Goal: Task Accomplishment & Management: Use online tool/utility

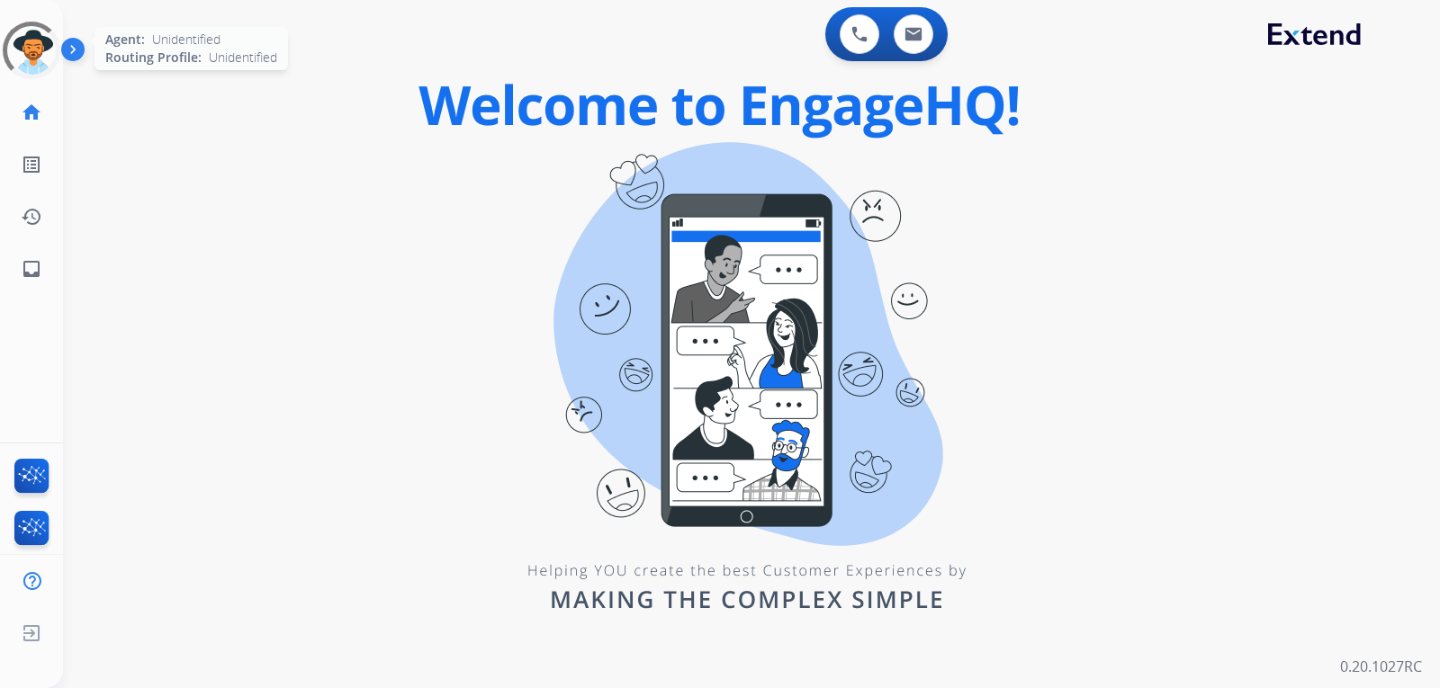
click at [28, 55] on div at bounding box center [31, 50] width 59 height 59
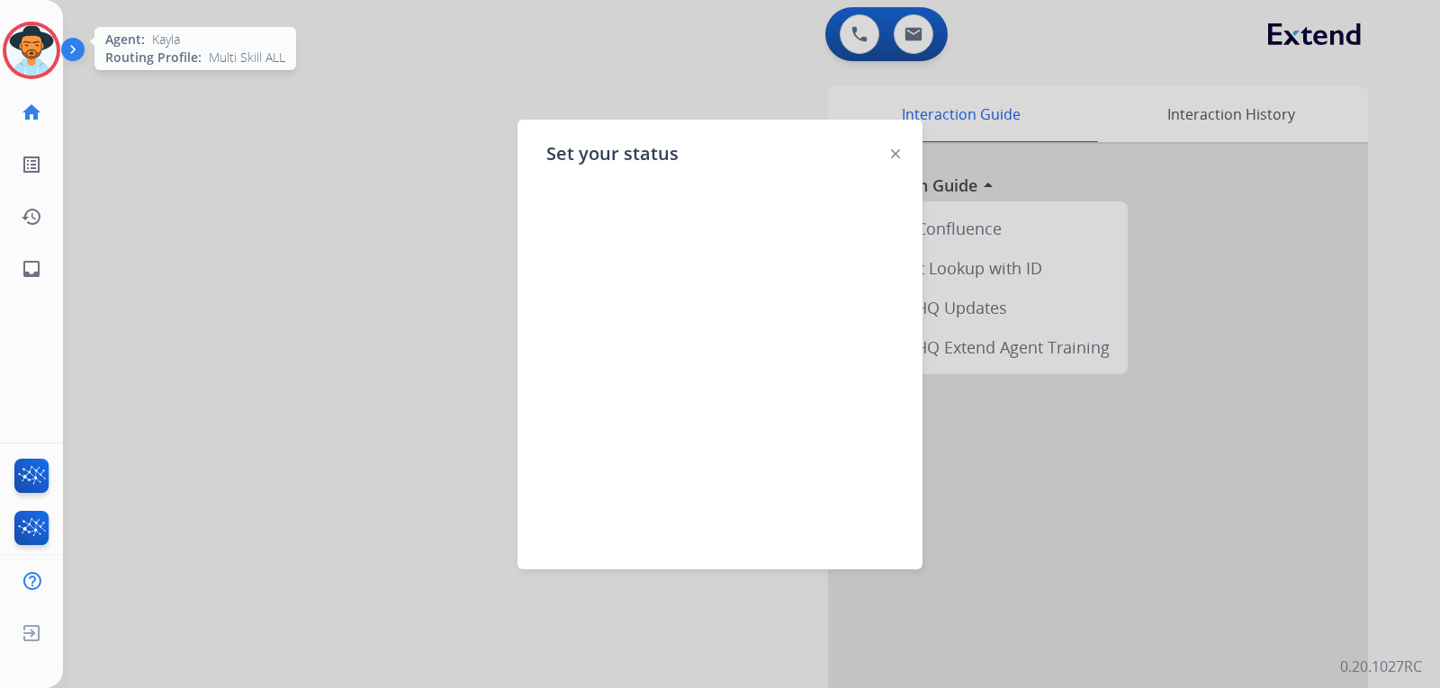
click at [28, 57] on img at bounding box center [31, 50] width 50 height 50
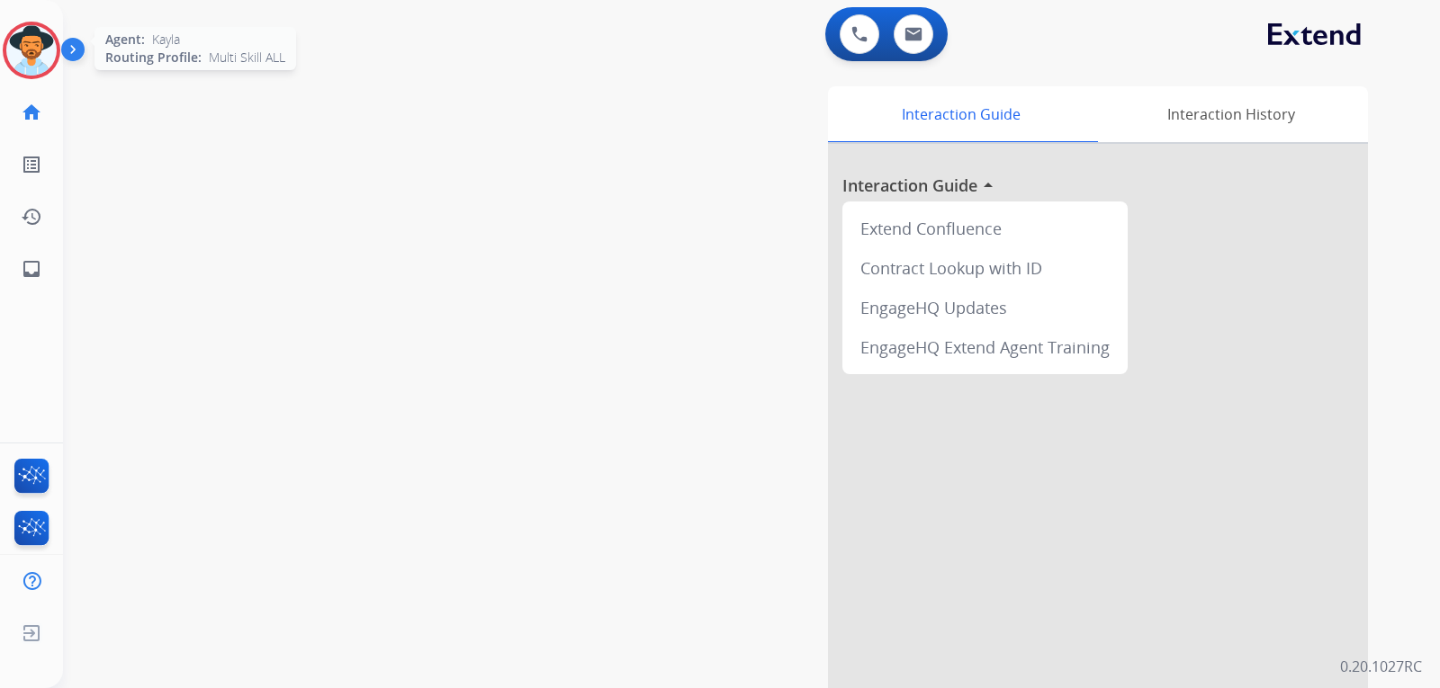
click at [32, 63] on img at bounding box center [31, 50] width 50 height 50
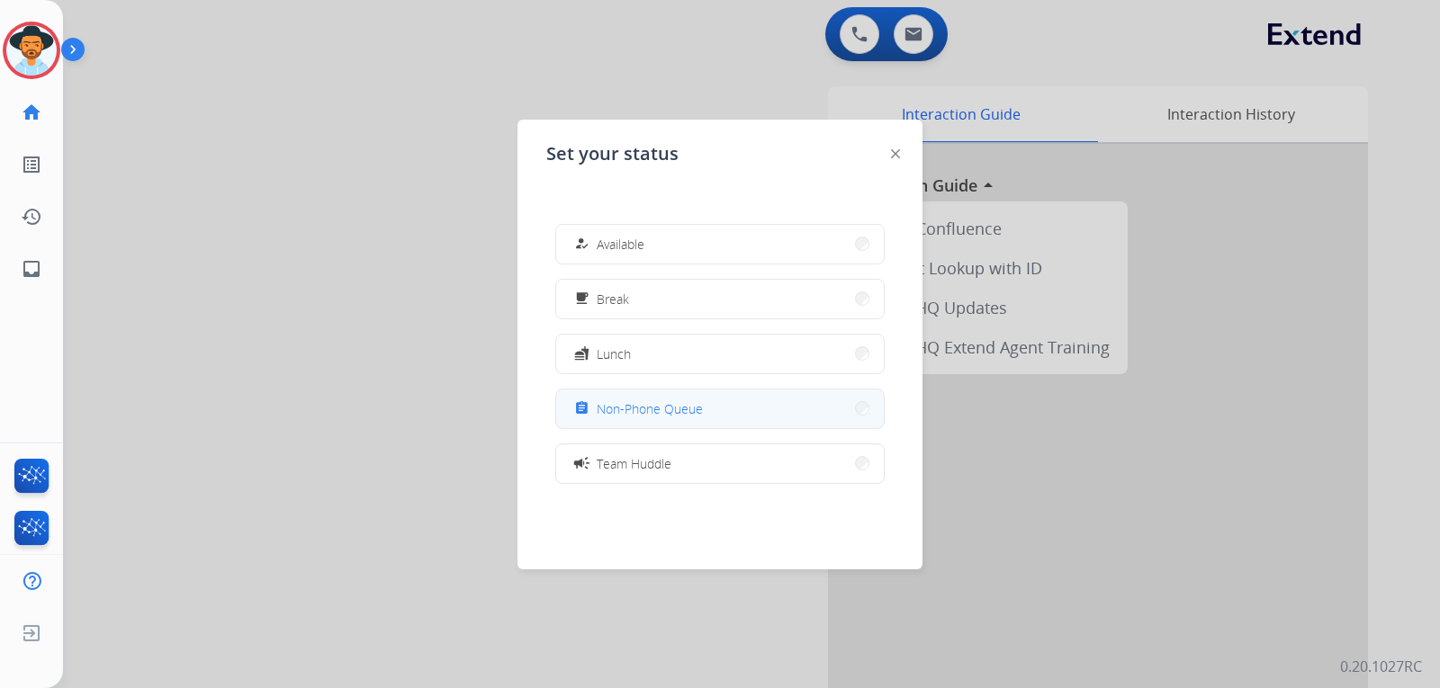
click at [699, 424] on button "assignment Non-Phone Queue" at bounding box center [720, 409] width 328 height 39
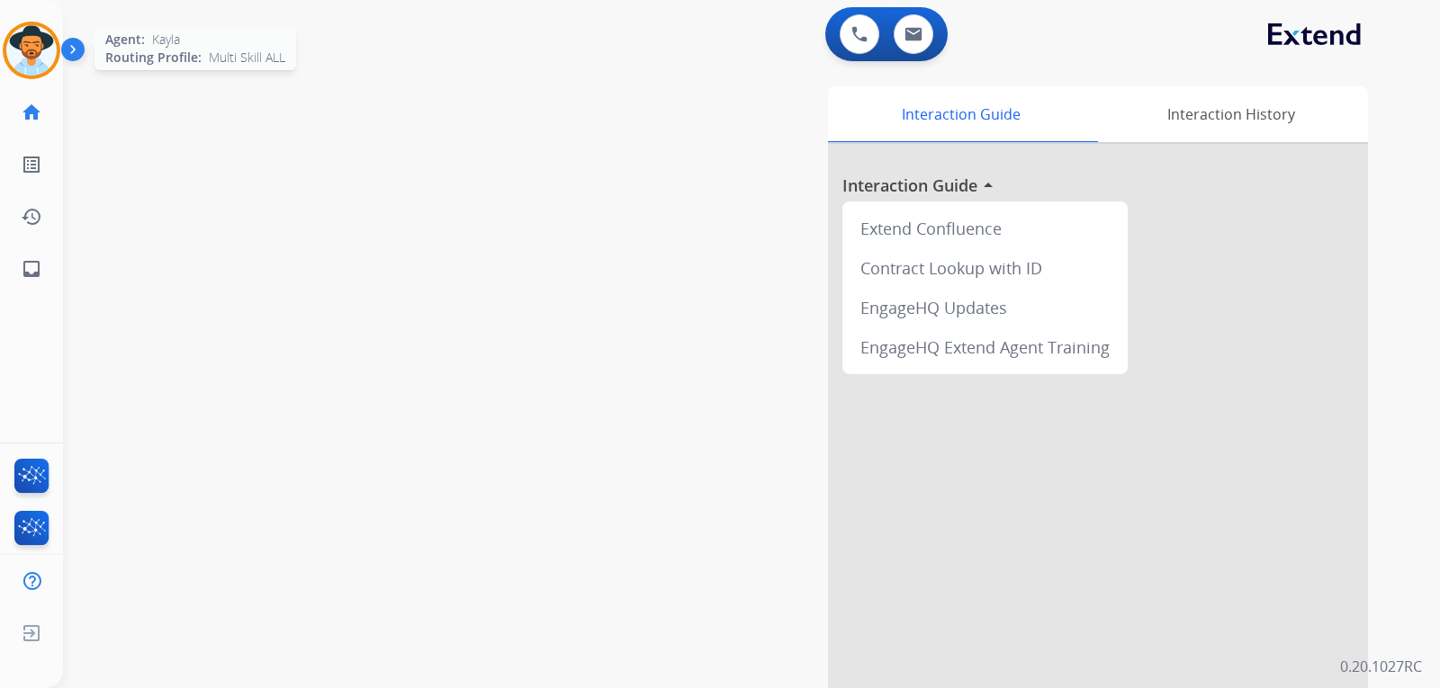
click at [28, 59] on img at bounding box center [31, 50] width 50 height 50
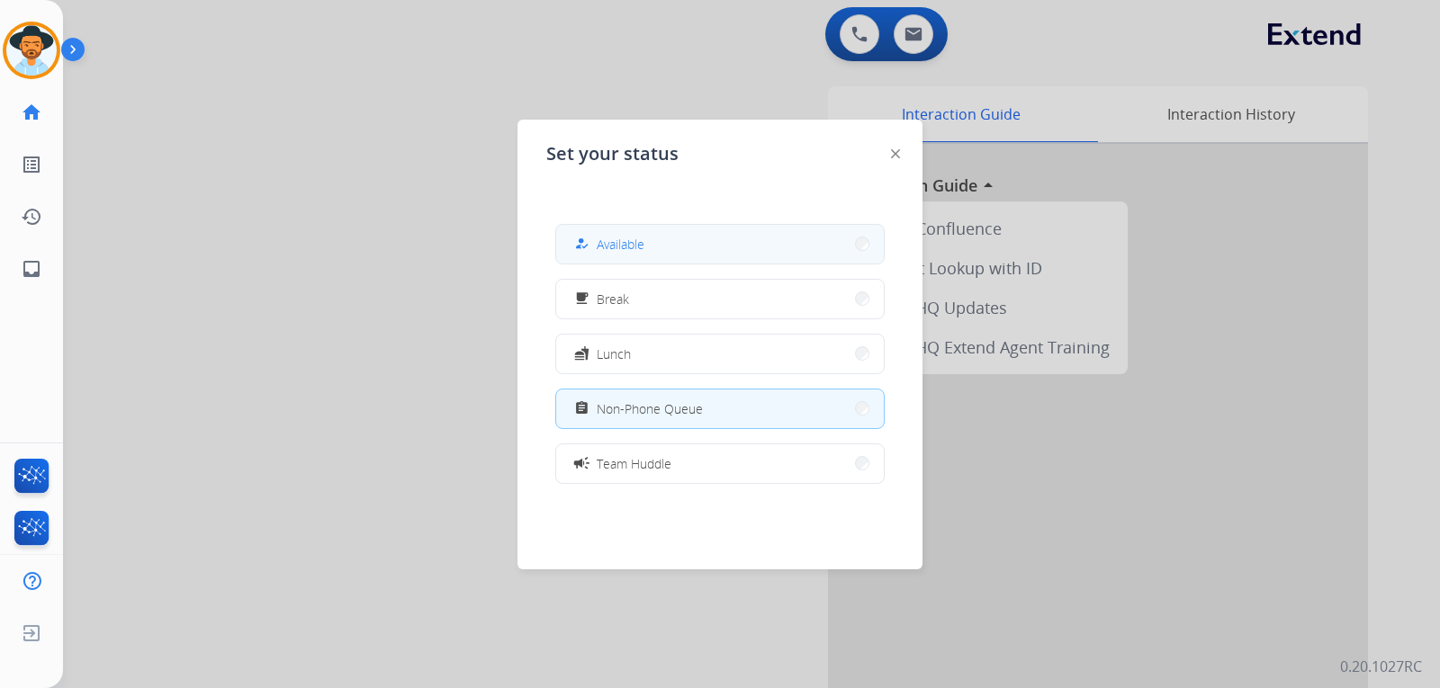
click at [614, 239] on span "Available" at bounding box center [621, 244] width 48 height 19
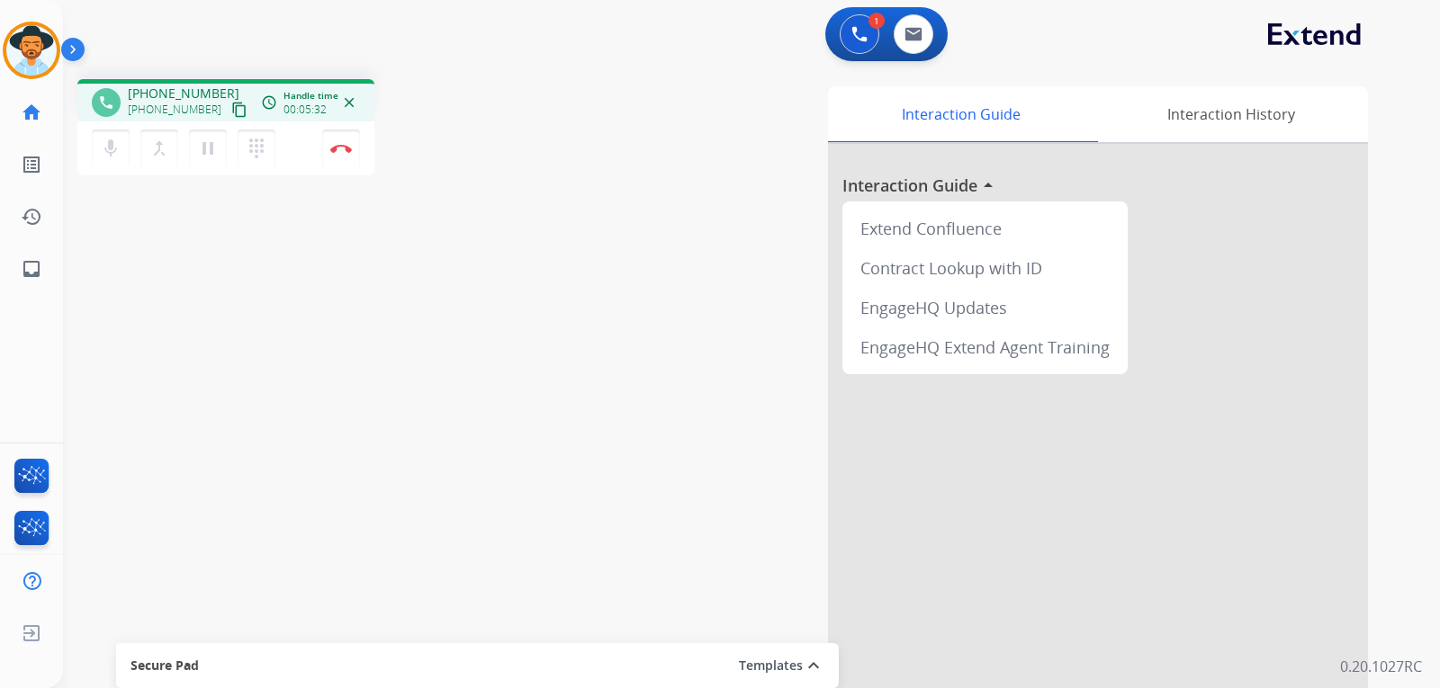
click at [386, 306] on div "phone [PHONE_NUMBER] [PHONE_NUMBER] content_copy access_time Call metrics Queue…" at bounding box center [730, 440] width 1334 height 751
click at [345, 153] on button "Disconnect" at bounding box center [341, 149] width 38 height 38
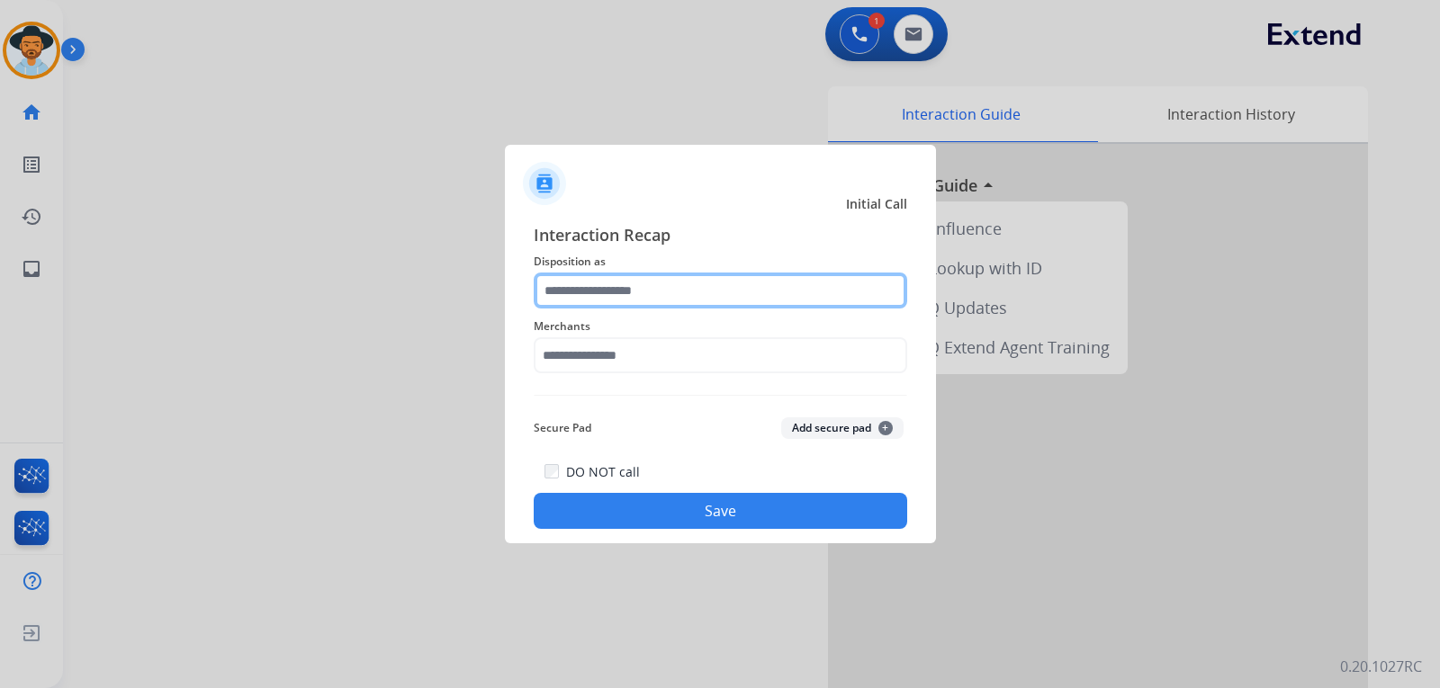
click at [647, 286] on input "text" at bounding box center [720, 291] width 373 height 36
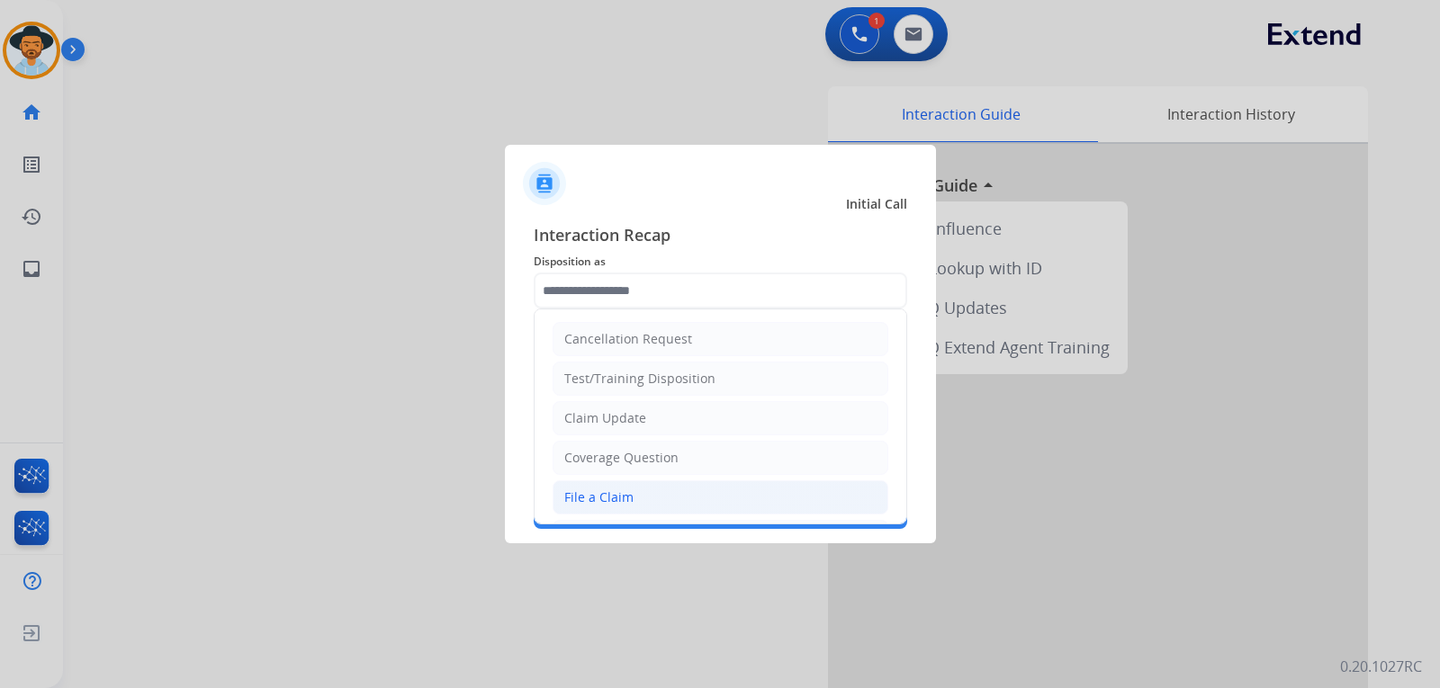
click at [640, 492] on li "File a Claim" at bounding box center [721, 498] width 336 height 34
type input "**********"
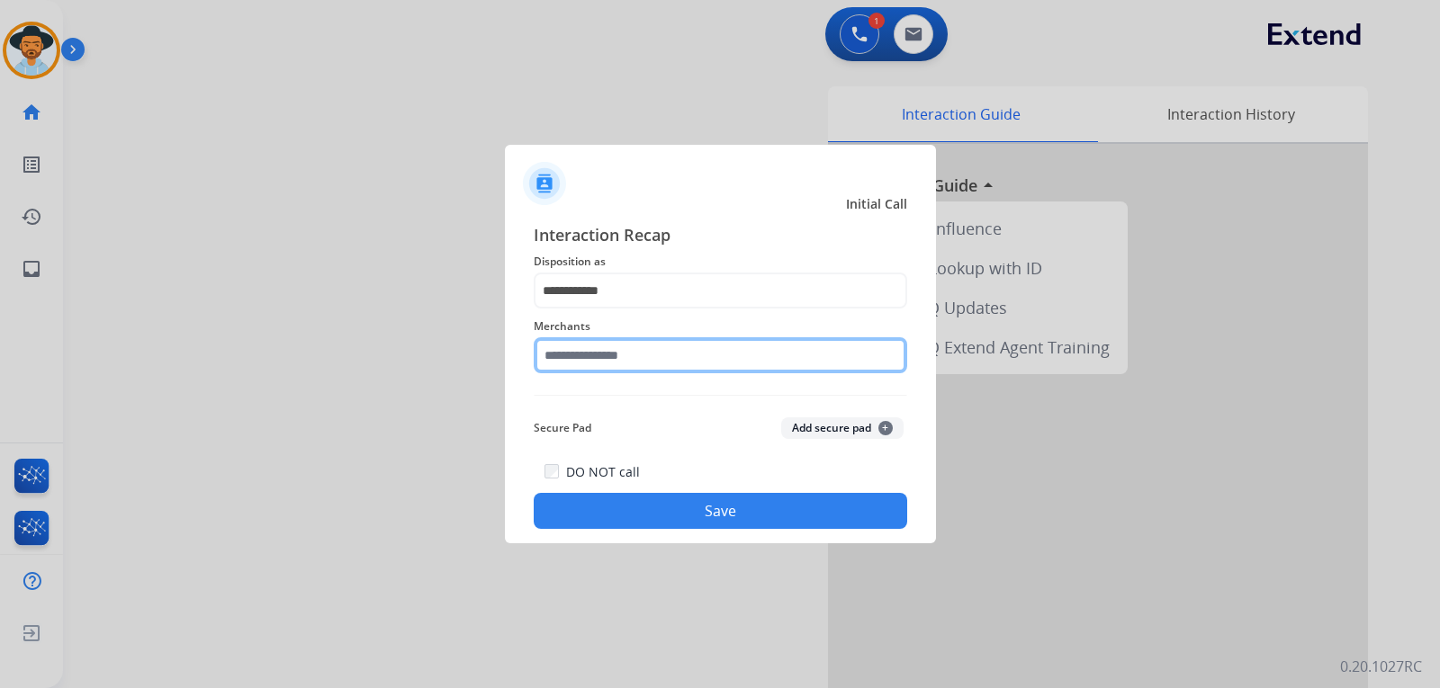
click at [687, 343] on input "text" at bounding box center [720, 355] width 373 height 36
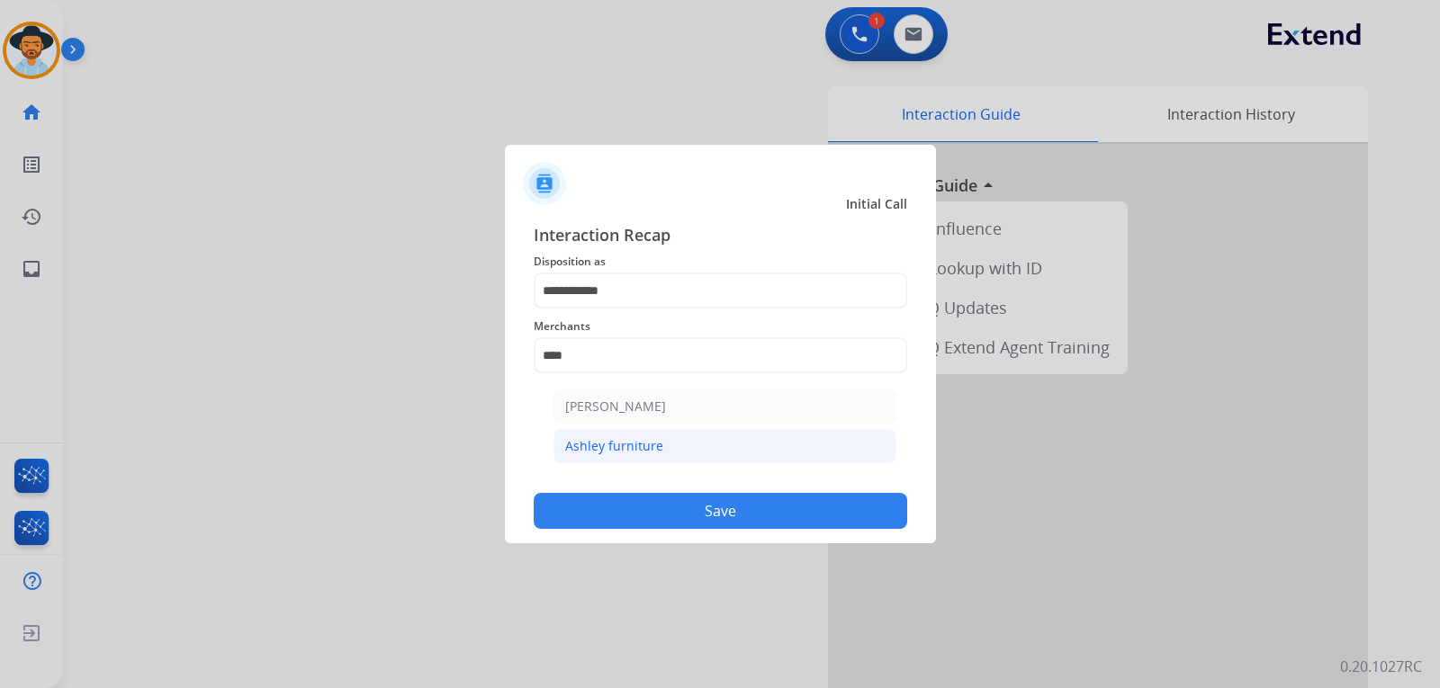
click at [631, 449] on div "Ashley furniture" at bounding box center [614, 446] width 98 height 18
type input "**********"
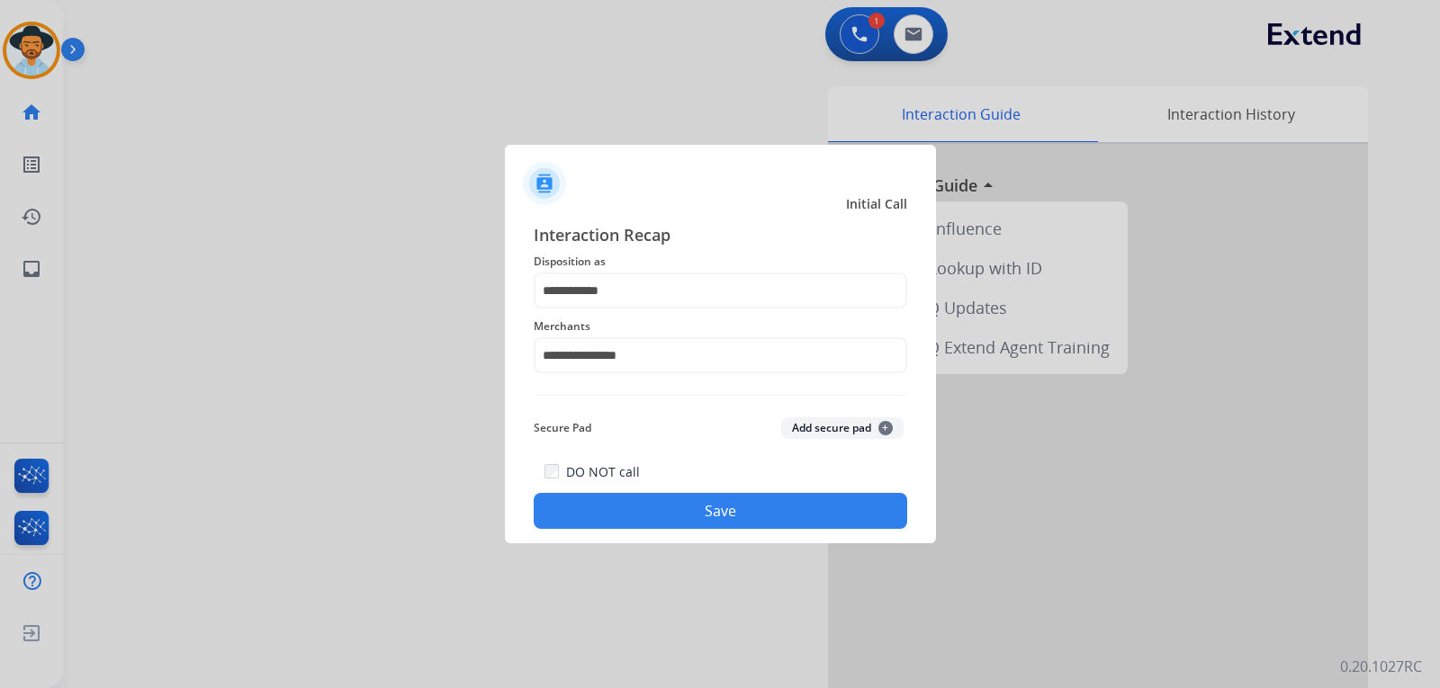
click at [710, 508] on button "Save" at bounding box center [720, 511] width 373 height 36
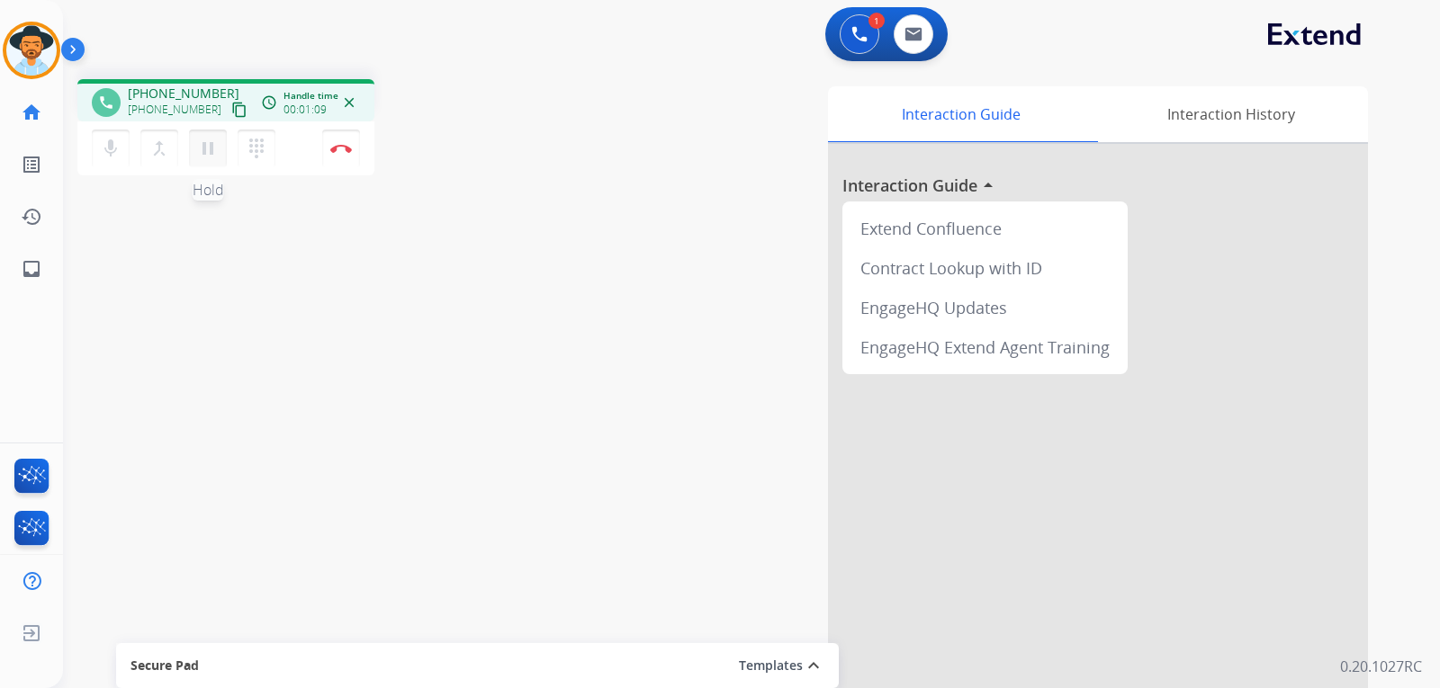
click at [209, 153] on mat-icon "pause" at bounding box center [208, 149] width 22 height 22
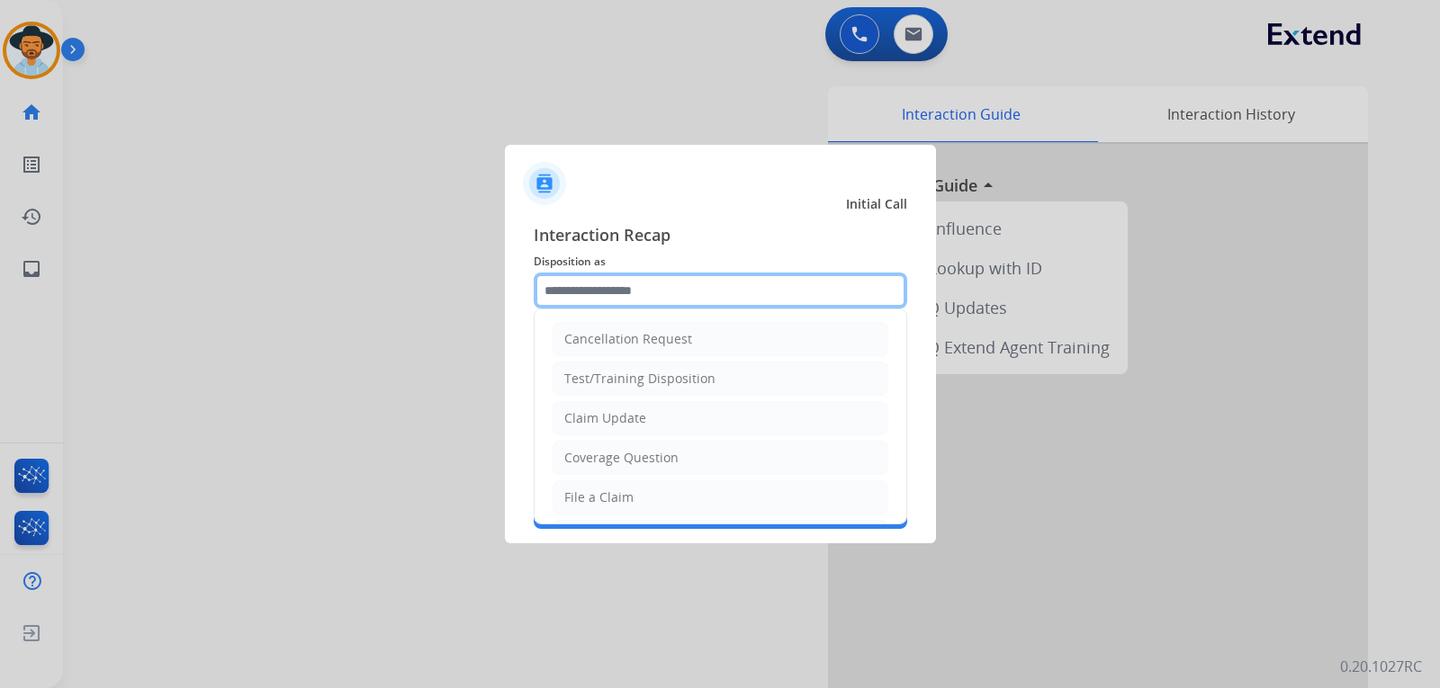
click at [641, 290] on input "text" at bounding box center [720, 291] width 373 height 36
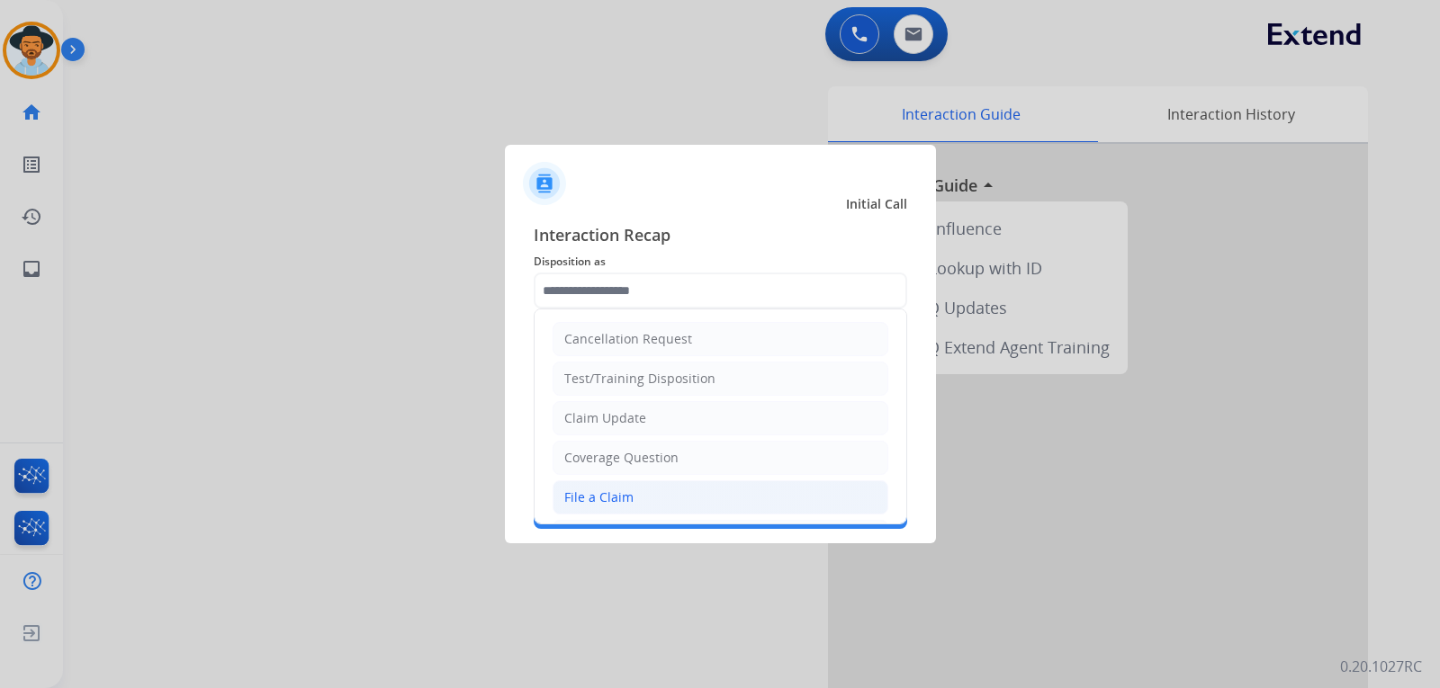
click at [609, 499] on div "File a Claim" at bounding box center [598, 498] width 69 height 18
type input "**********"
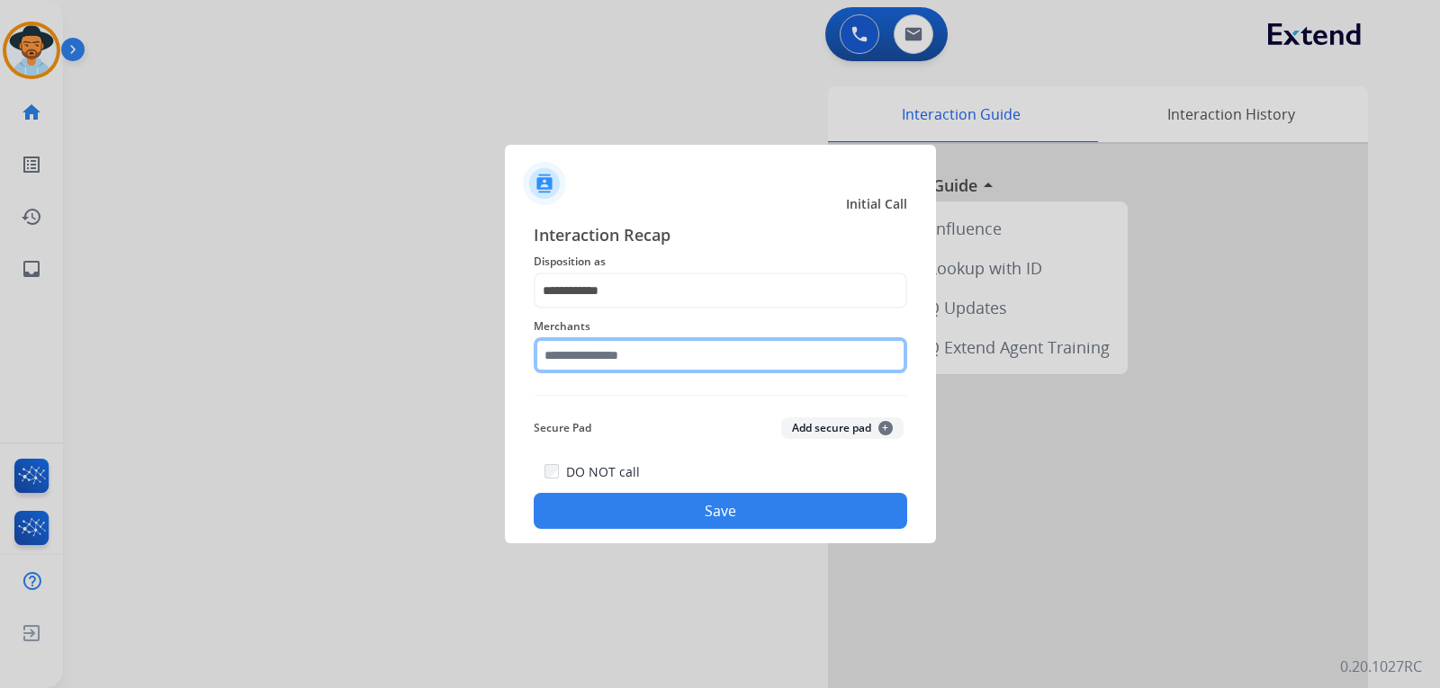
click at [624, 356] on input "text" at bounding box center [720, 355] width 373 height 36
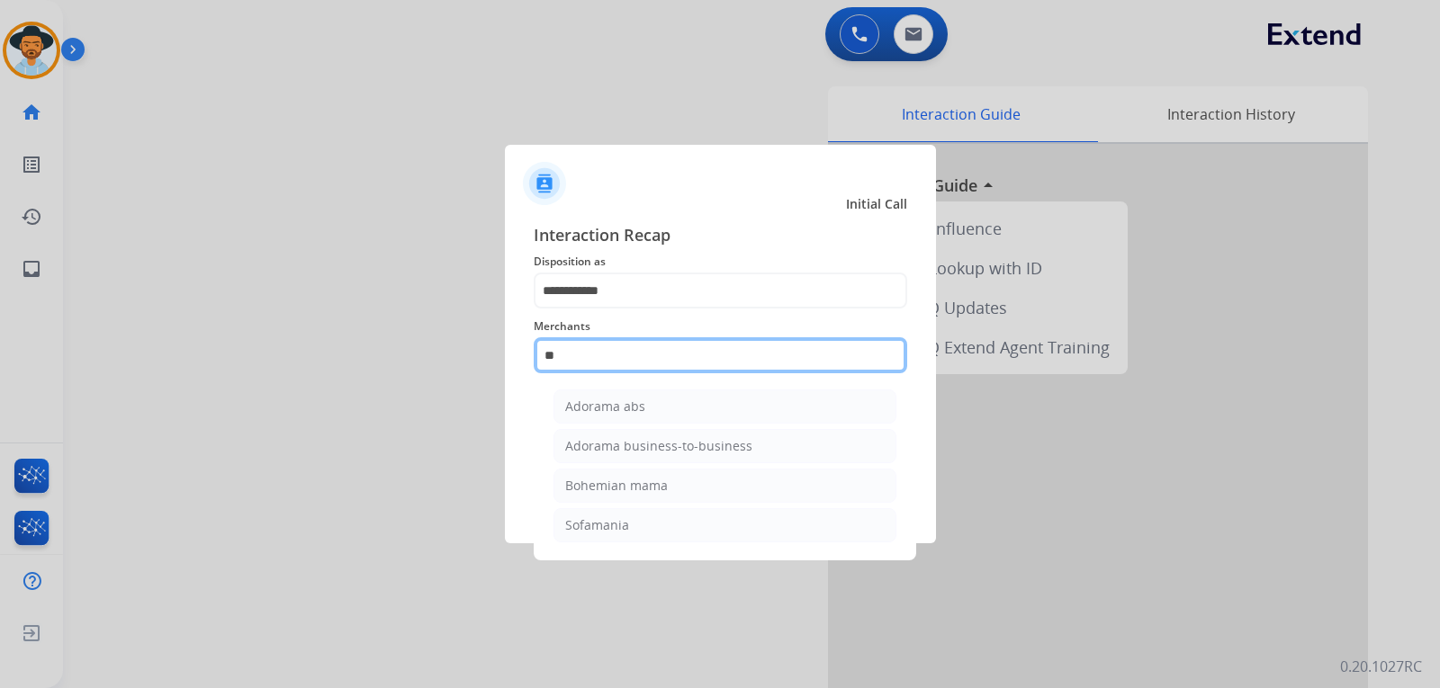
type input "*"
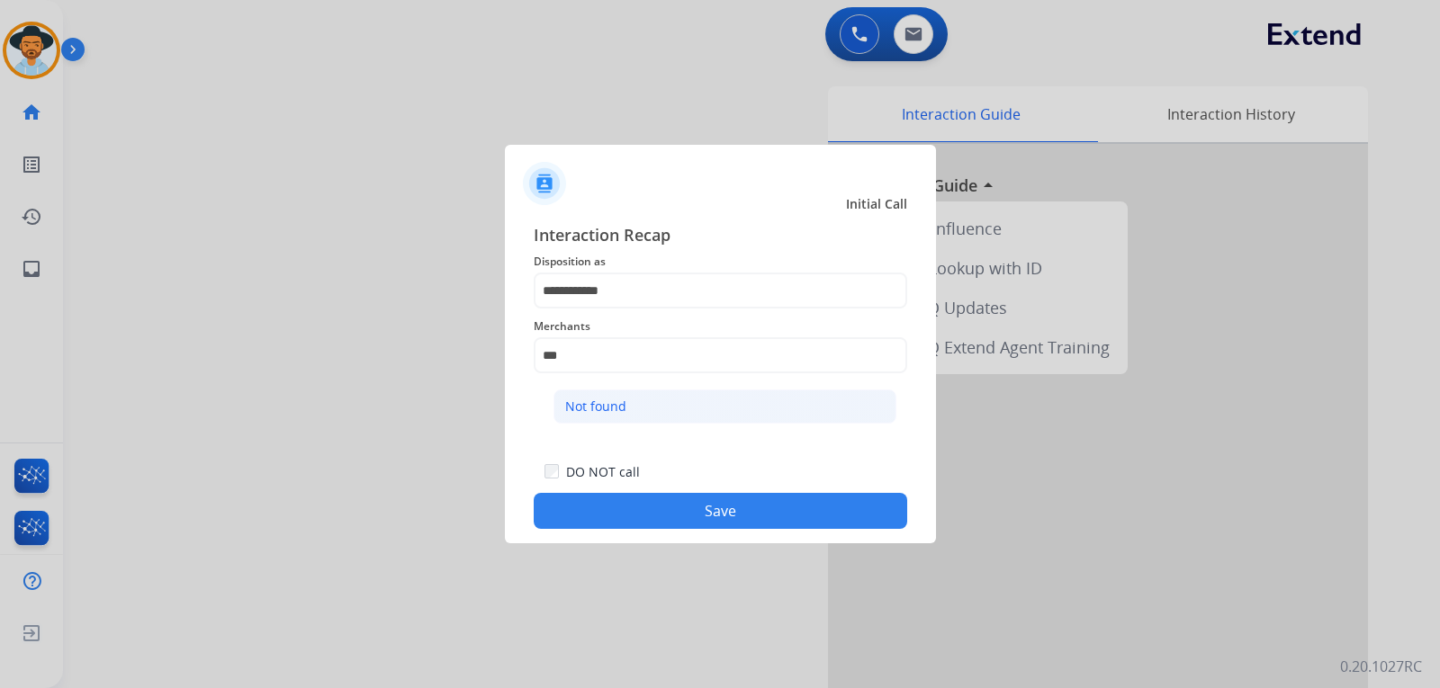
click at [604, 390] on li "Not found" at bounding box center [724, 407] width 343 height 34
type input "*********"
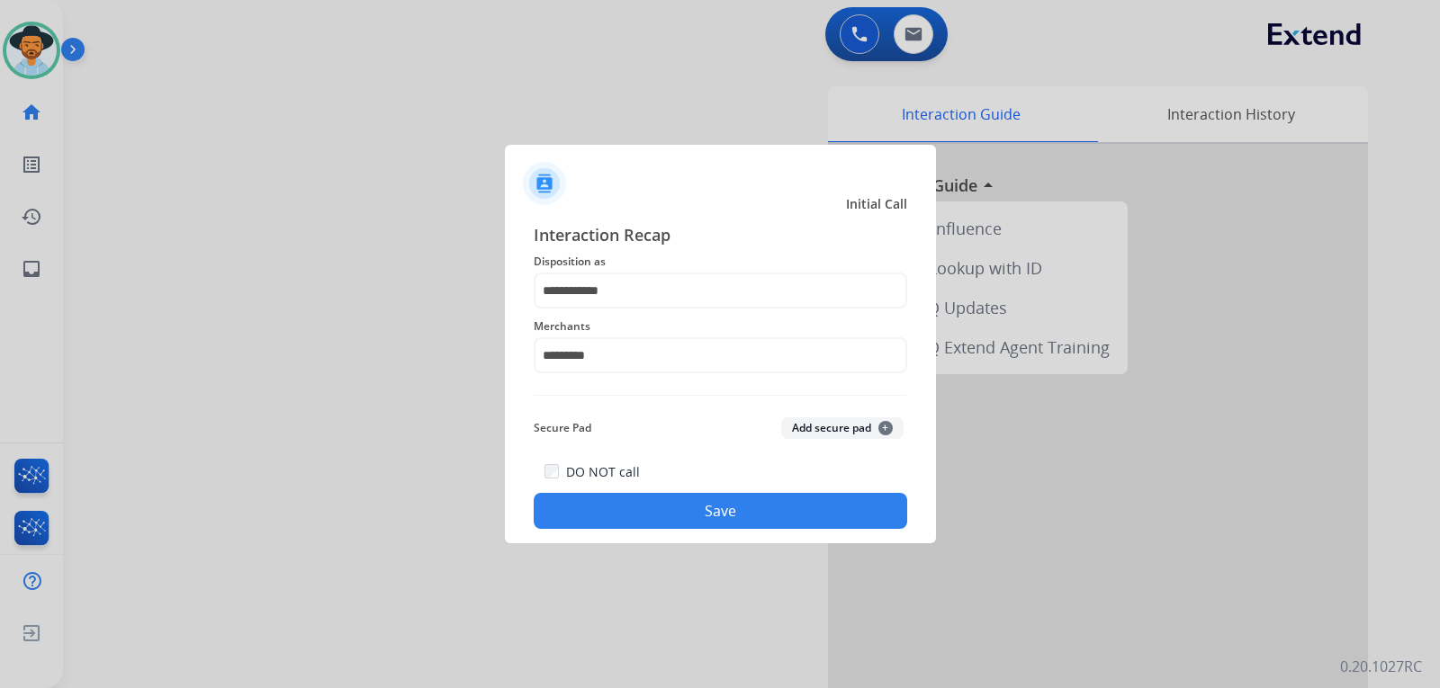
click at [697, 507] on button "Save" at bounding box center [720, 511] width 373 height 36
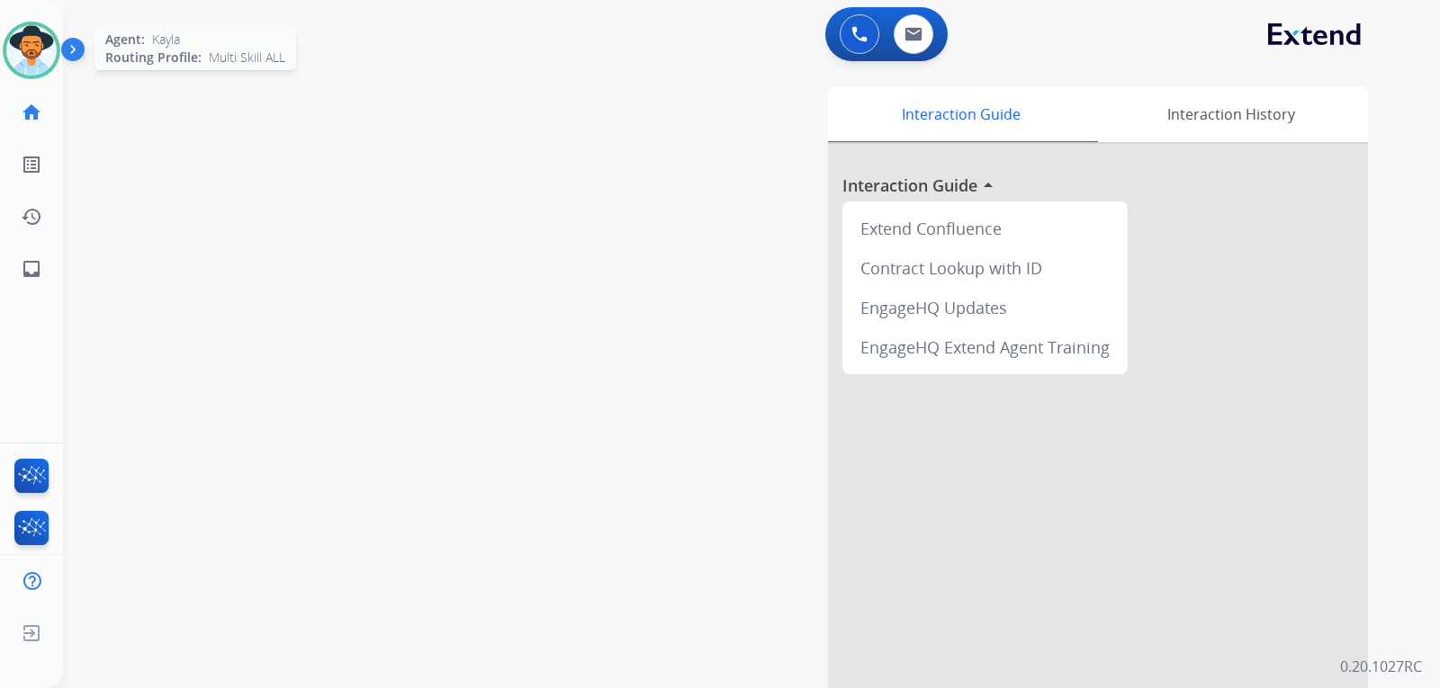
click at [13, 55] on img at bounding box center [31, 50] width 50 height 50
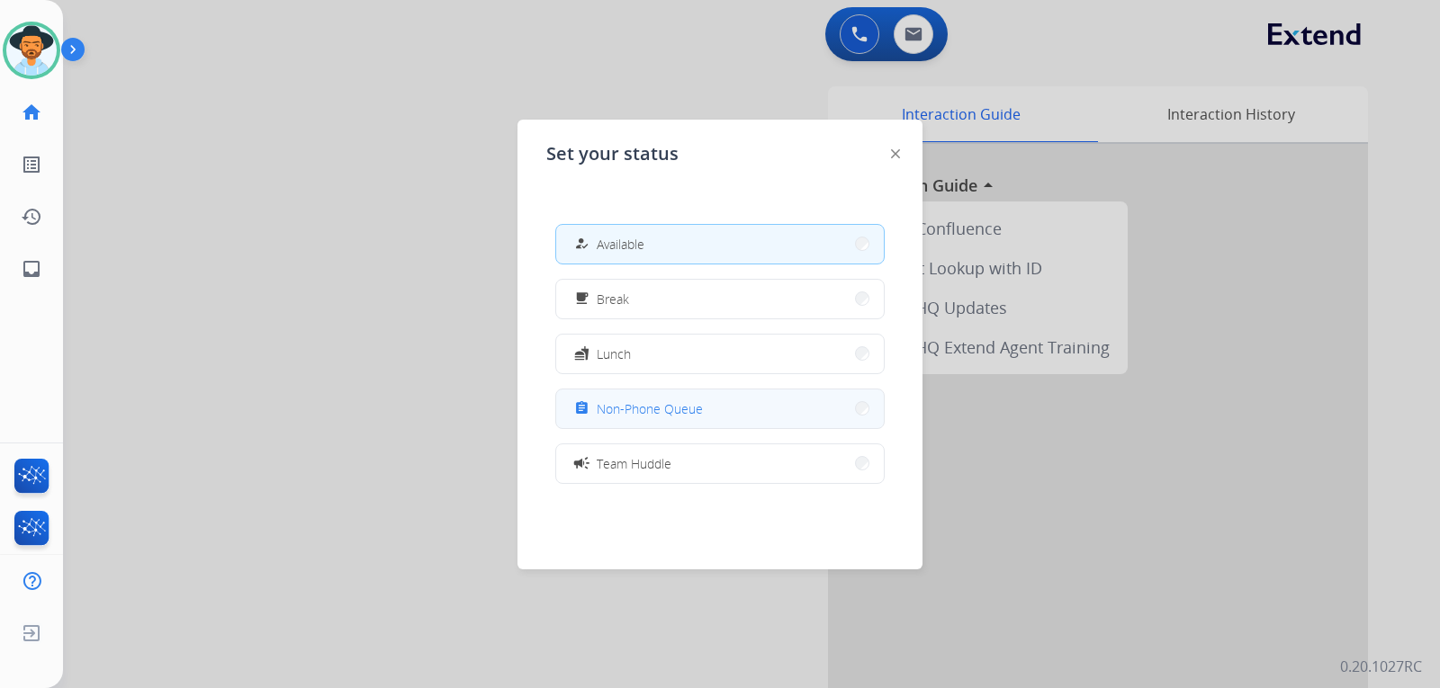
click at [655, 422] on button "assignment Non-Phone Queue" at bounding box center [720, 409] width 328 height 39
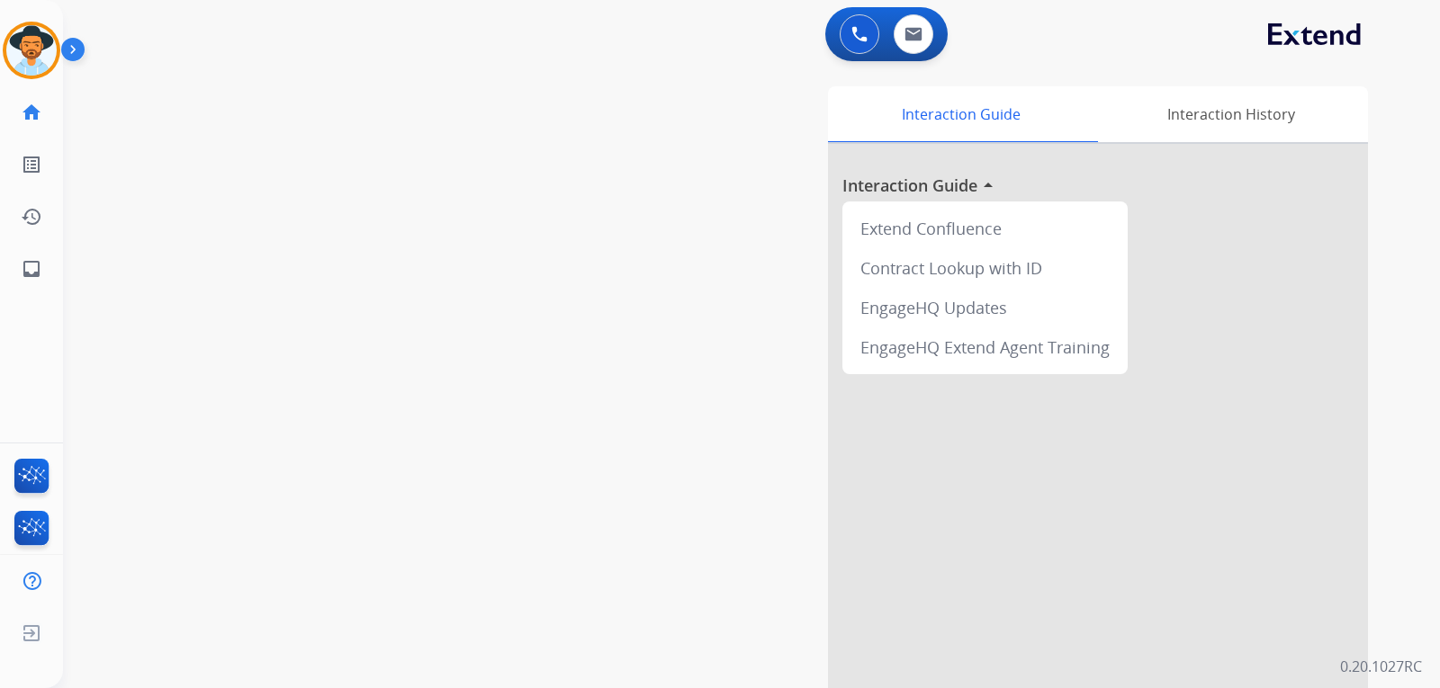
click at [171, 203] on div "swap_horiz Break voice bridge close_fullscreen Connect 3-Way Call merge_type Se…" at bounding box center [730, 440] width 1334 height 751
click at [31, 276] on mat-icon "inbox" at bounding box center [32, 269] width 22 height 22
select select "**********"
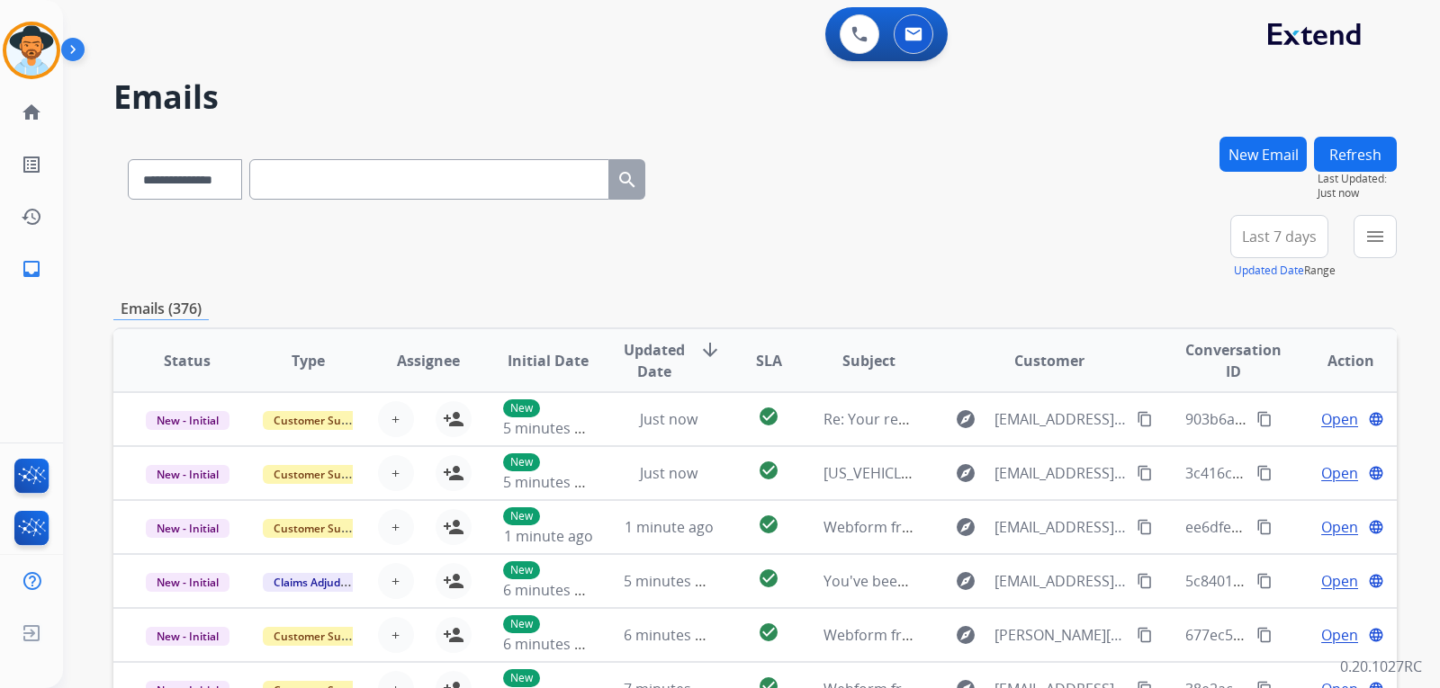
click at [31, 276] on mat-icon "inbox" at bounding box center [32, 269] width 22 height 22
